Goal: Check status: Verify the current state of an ongoing process or item

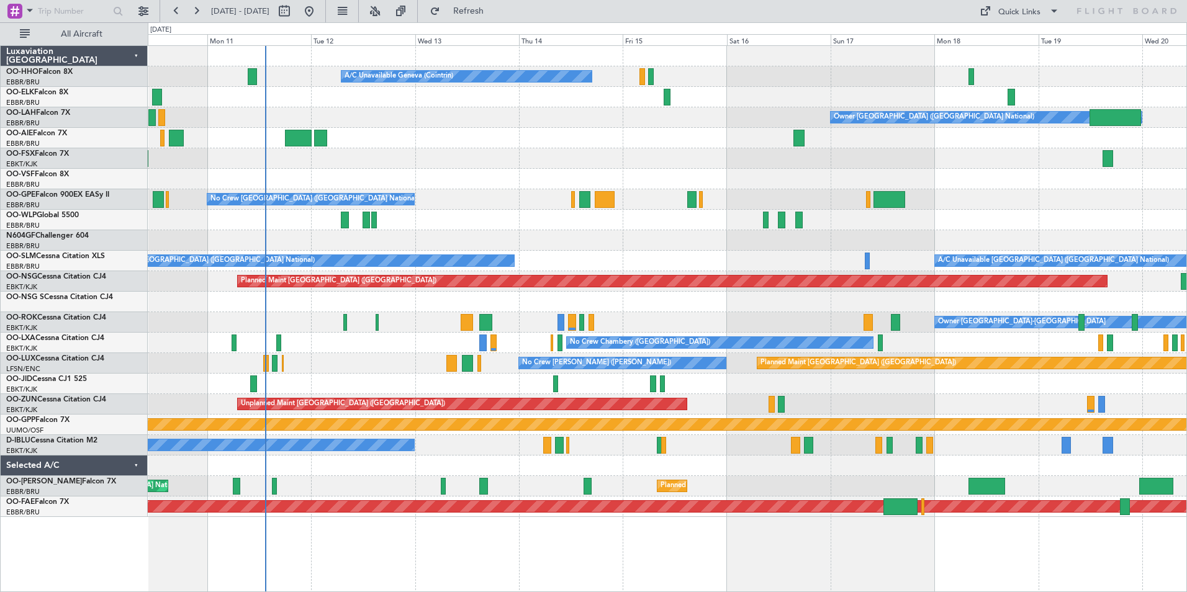
click at [117, 364] on div "A/C Unavailable Geneva (Cointrin) Planned Maint Geneva ([GEOGRAPHIC_DATA]) Owne…" at bounding box center [593, 307] width 1187 height 570
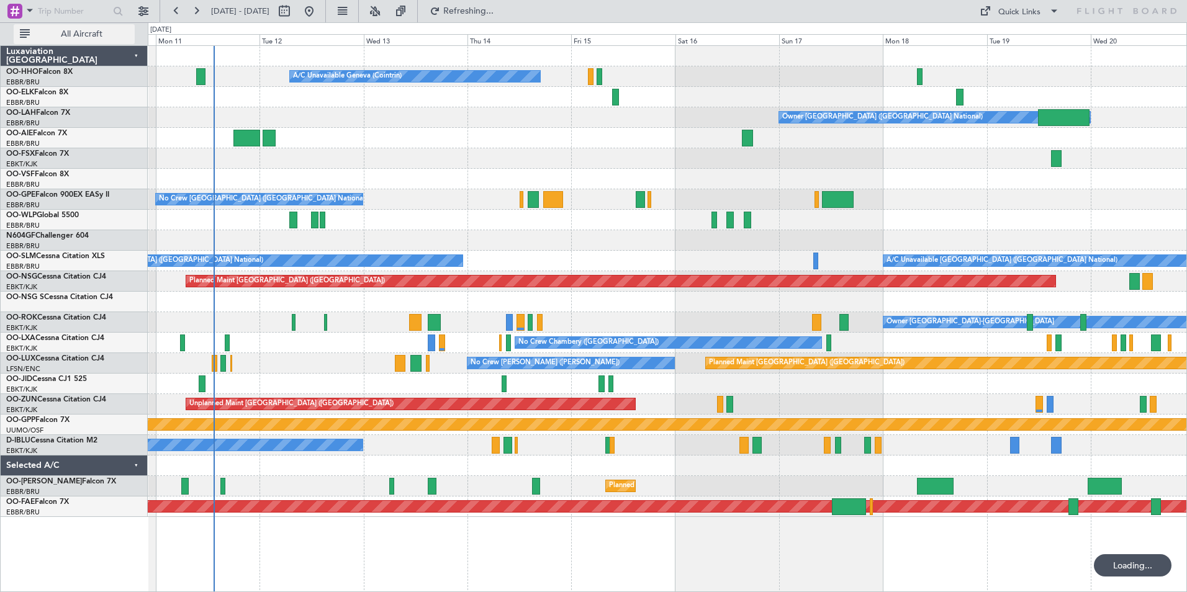
click at [96, 34] on span "All Aircraft" at bounding box center [81, 34] width 99 height 9
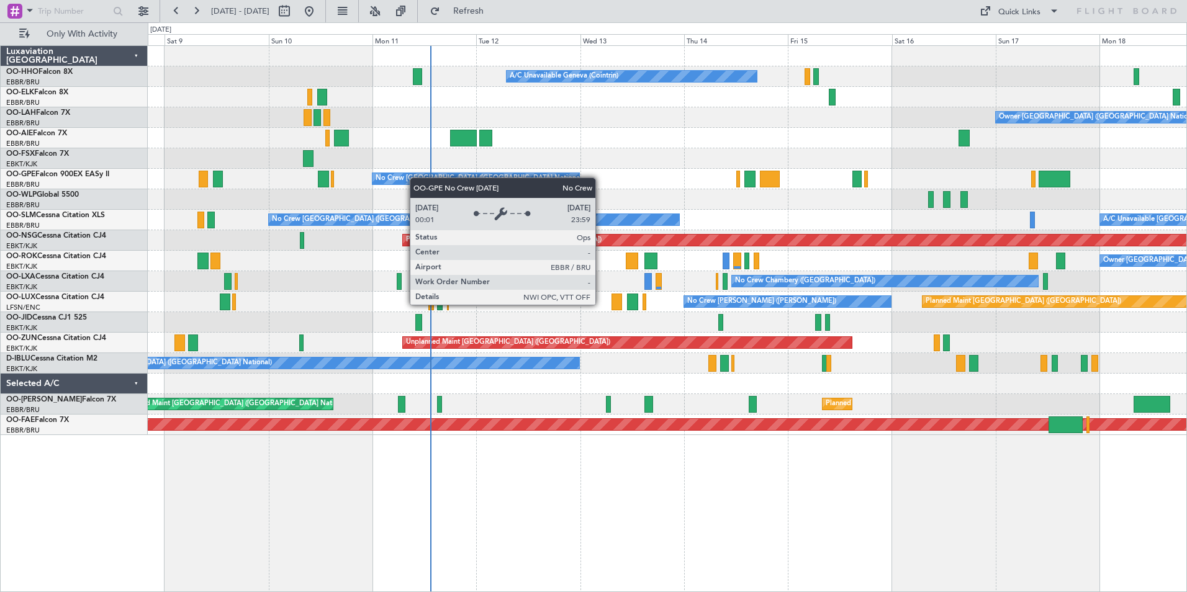
click at [726, 191] on div "A/C Unavailable Geneva (Cointrin) Planned Maint Geneva ([GEOGRAPHIC_DATA]) Owne…" at bounding box center [667, 240] width 1038 height 389
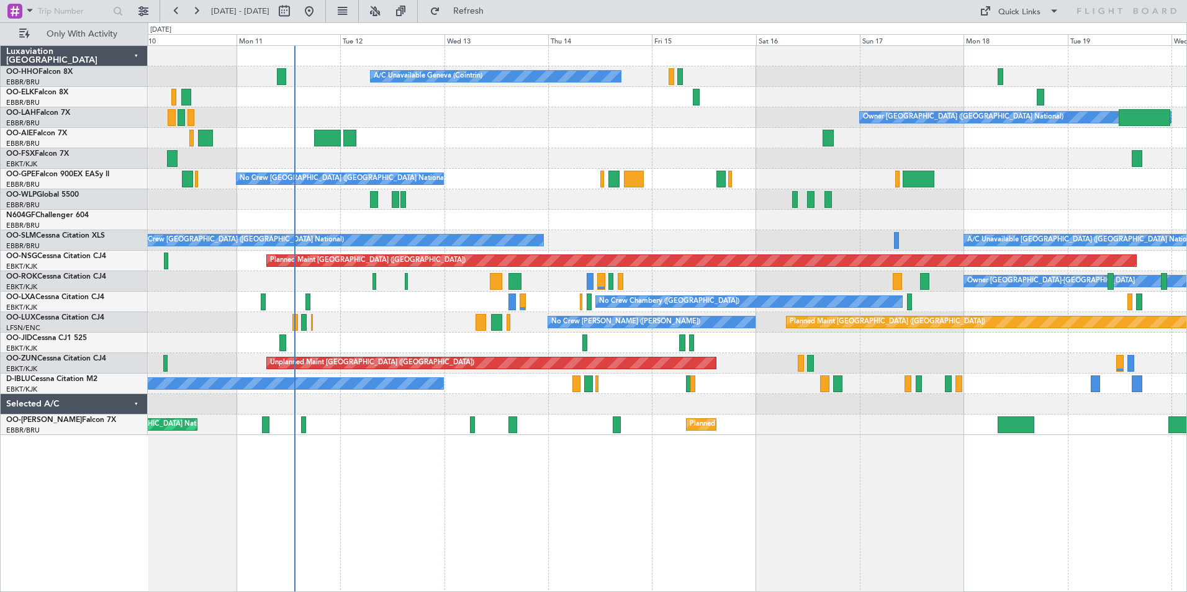
click at [588, 410] on div "A/C Unavailable Geneva (Cointrin) Planned Maint Geneva ([GEOGRAPHIC_DATA]) Owne…" at bounding box center [667, 318] width 1039 height 547
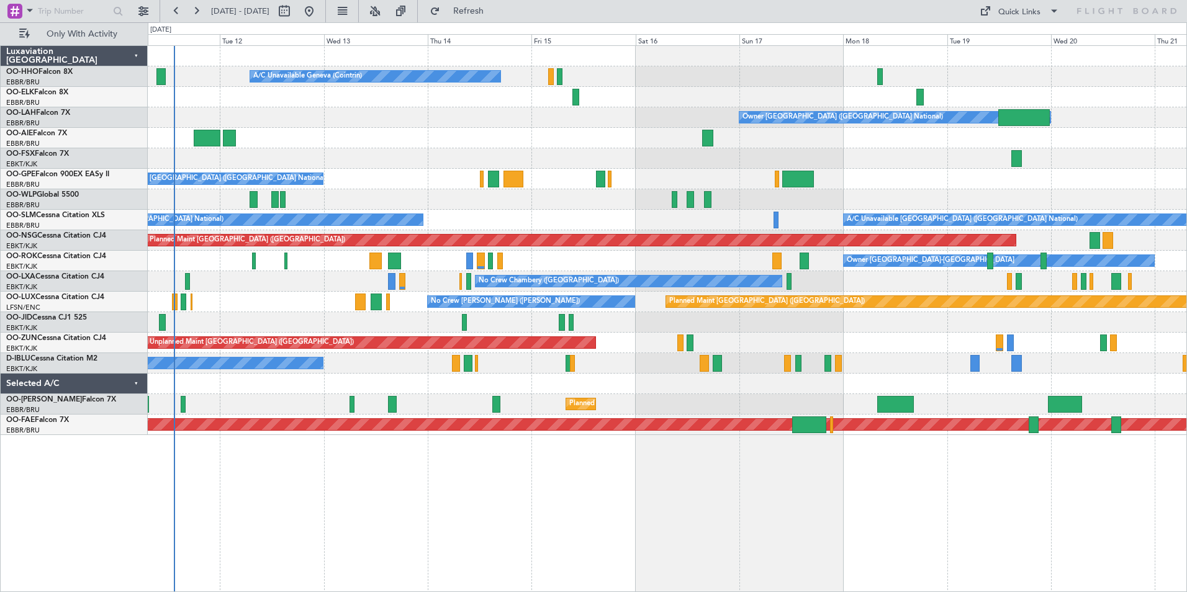
click at [651, 169] on div "A/C Unavailable Geneva (Cointrin) Owner [GEOGRAPHIC_DATA] (Brussels National) N…" at bounding box center [667, 240] width 1038 height 389
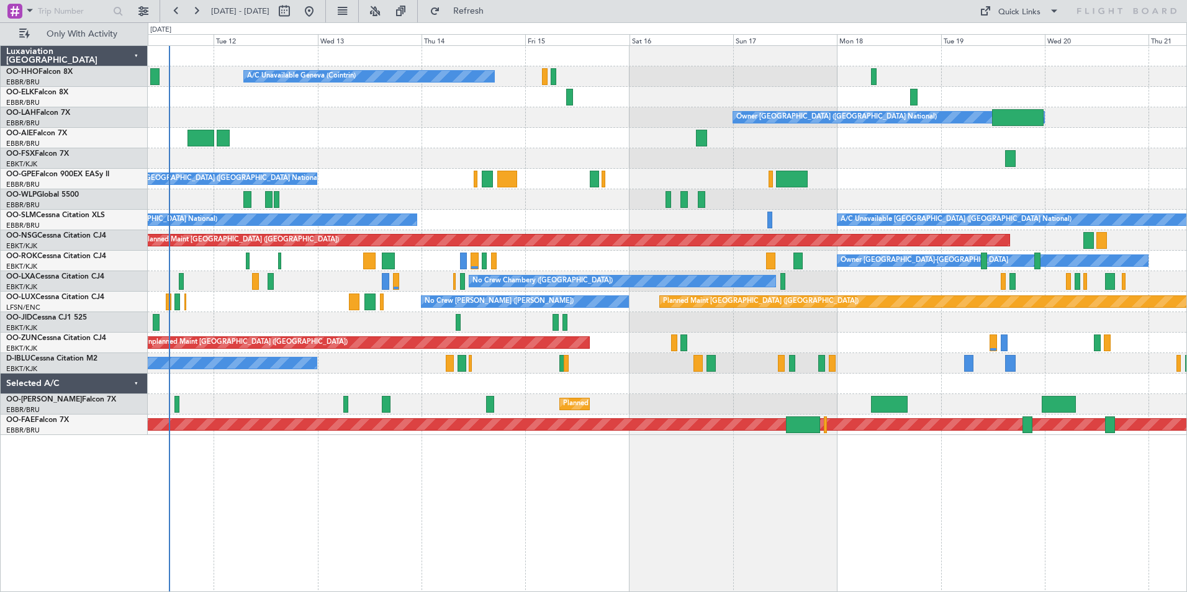
click at [841, 151] on div "A/C Unavailable Geneva (Cointrin) Owner [GEOGRAPHIC_DATA] (Brussels National) N…" at bounding box center [667, 240] width 1038 height 389
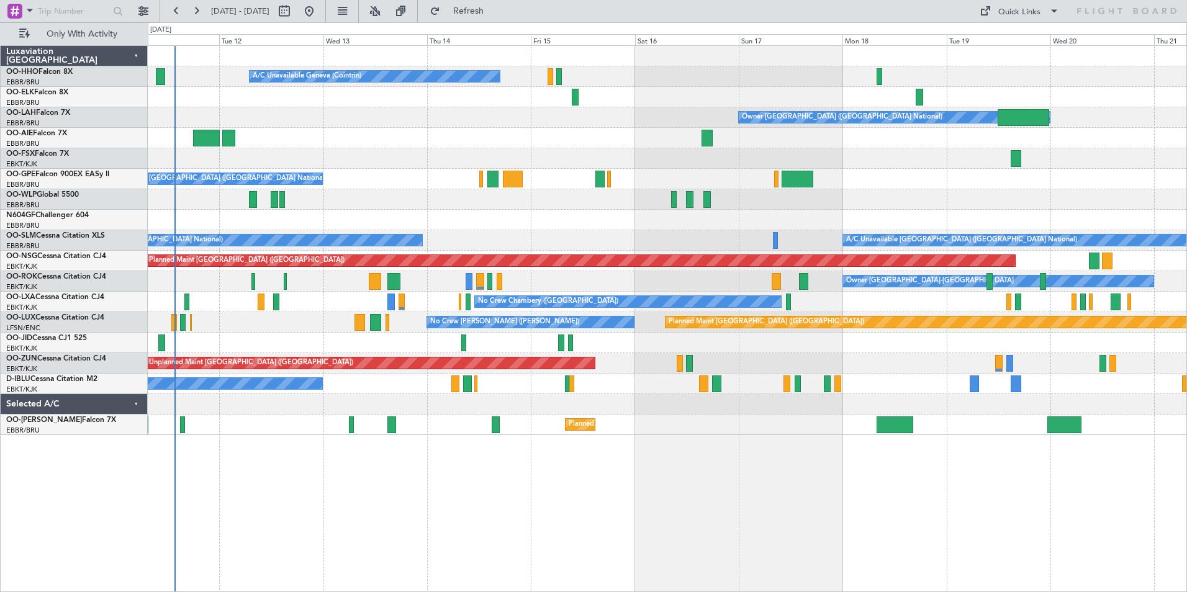
click at [313, 330] on div "A/C Unavailable Geneva (Cointrin) Owner [GEOGRAPHIC_DATA] (Brussels National) N…" at bounding box center [667, 240] width 1038 height 389
